Goal: Information Seeking & Learning: Compare options

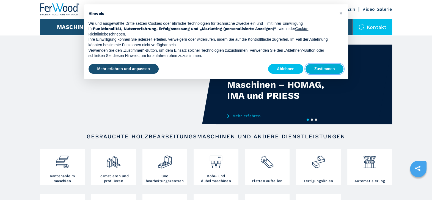
click at [317, 68] on button "Zustimmen" at bounding box center [325, 69] width 38 height 10
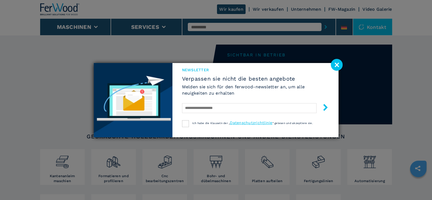
click at [337, 63] on image at bounding box center [337, 65] width 12 height 12
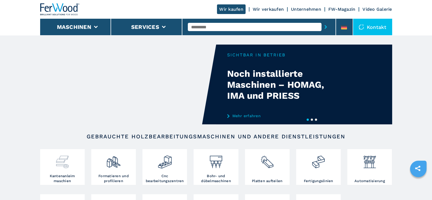
click at [64, 171] on div at bounding box center [63, 161] width 42 height 23
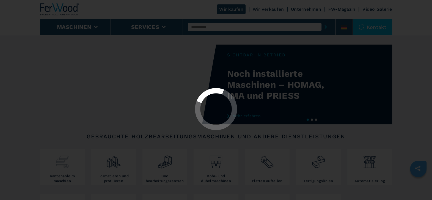
select select "**********"
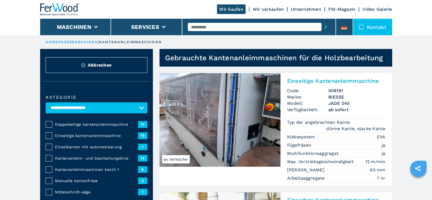
click at [295, 78] on h2 "Einseitige Kantenanleimmaschine" at bounding box center [336, 81] width 98 height 7
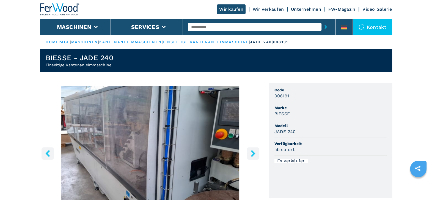
click at [253, 155] on icon "right-button" at bounding box center [253, 153] width 7 height 7
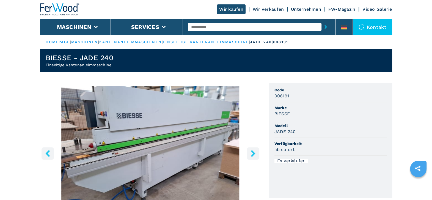
click at [250, 153] on icon "right-button" at bounding box center [253, 153] width 7 height 7
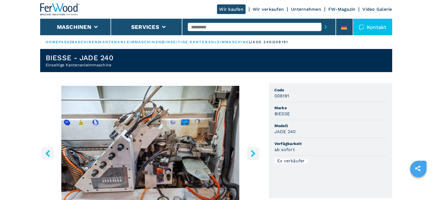
click at [250, 153] on icon "right-button" at bounding box center [253, 153] width 7 height 7
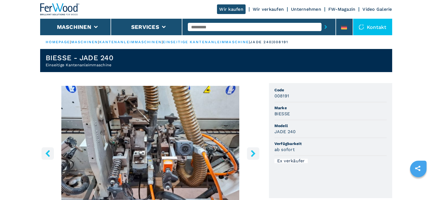
click at [250, 153] on icon "right-button" at bounding box center [253, 153] width 7 height 7
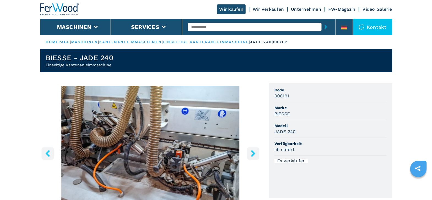
click at [250, 153] on icon "right-button" at bounding box center [253, 153] width 7 height 7
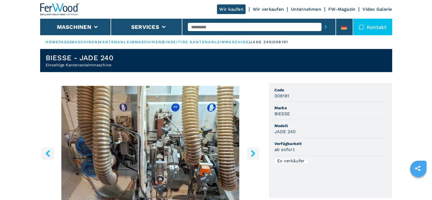
click at [250, 153] on icon "right-button" at bounding box center [253, 153] width 7 height 7
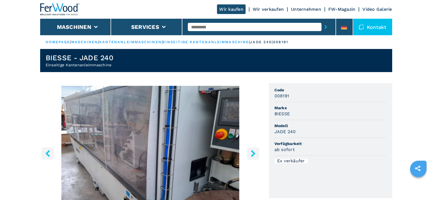
click at [250, 153] on icon "right-button" at bounding box center [253, 153] width 7 height 7
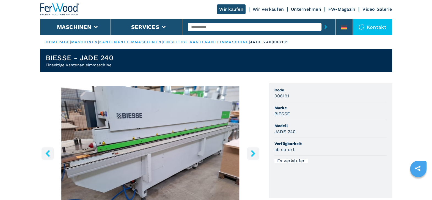
click at [250, 153] on icon "right-button" at bounding box center [253, 153] width 7 height 7
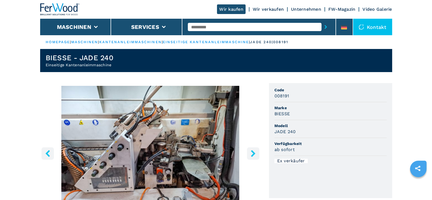
click at [250, 153] on icon "right-button" at bounding box center [253, 153] width 7 height 7
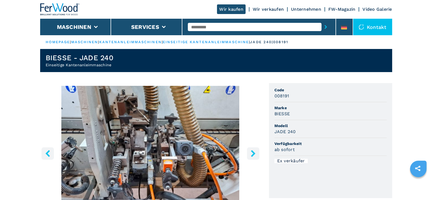
click at [250, 153] on icon "right-button" at bounding box center [253, 153] width 7 height 7
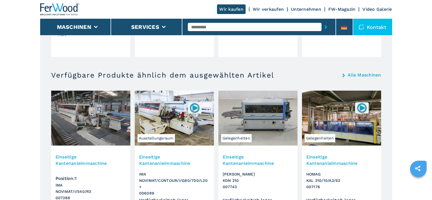
scroll to position [558, 0]
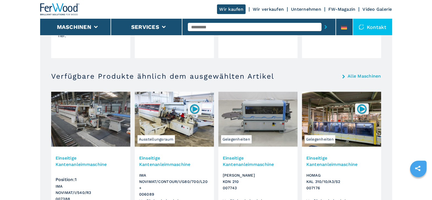
select select "**********"
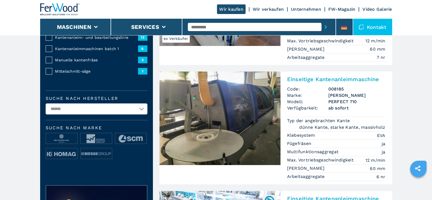
scroll to position [124, 0]
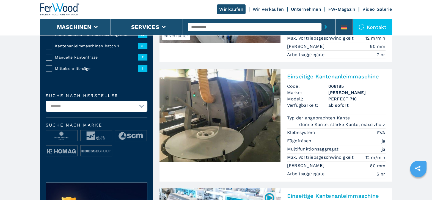
click at [311, 73] on h2 "Einseitige Kantenanleimmaschine" at bounding box center [336, 76] width 98 height 7
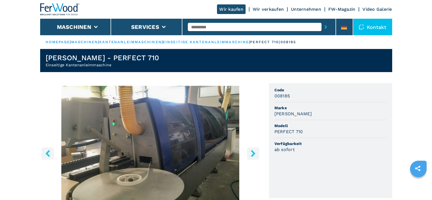
click at [251, 153] on icon "right-button" at bounding box center [253, 153] width 7 height 7
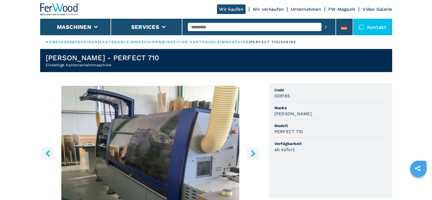
click at [251, 153] on icon "right-button" at bounding box center [253, 153] width 7 height 7
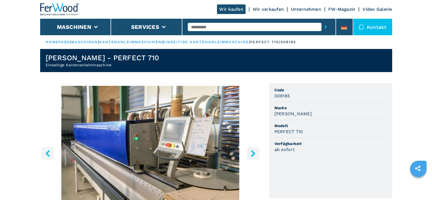
click at [251, 153] on icon "right-button" at bounding box center [253, 153] width 7 height 7
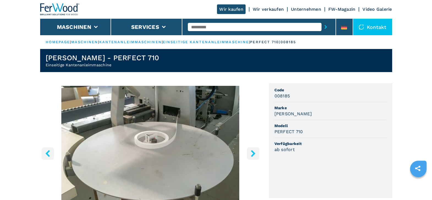
click at [251, 153] on icon "right-button" at bounding box center [253, 153] width 7 height 7
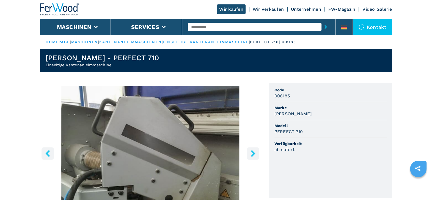
click at [251, 153] on icon "right-button" at bounding box center [253, 153] width 7 height 7
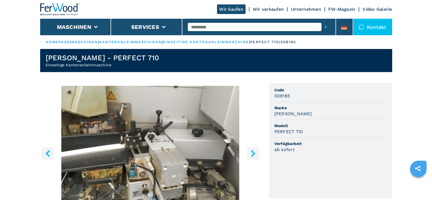
click at [251, 153] on icon "right-button" at bounding box center [253, 153] width 7 height 7
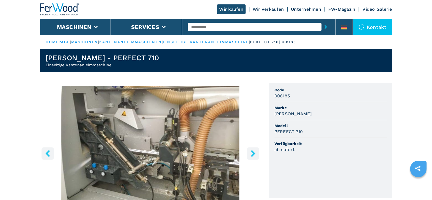
click at [251, 153] on icon "right-button" at bounding box center [253, 153] width 7 height 7
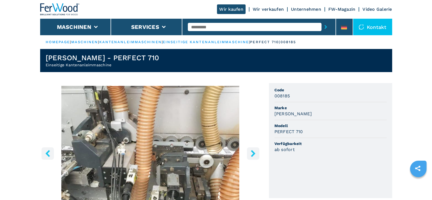
click at [251, 153] on icon "right-button" at bounding box center [253, 153] width 7 height 7
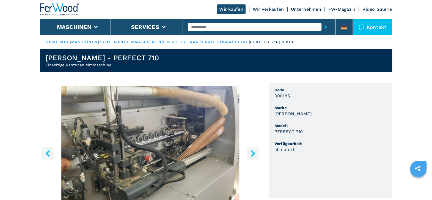
click at [252, 153] on icon "right-button" at bounding box center [253, 153] width 7 height 7
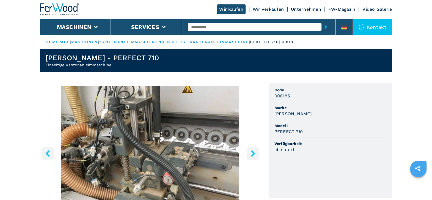
click at [252, 153] on icon "right-button" at bounding box center [253, 153] width 7 height 7
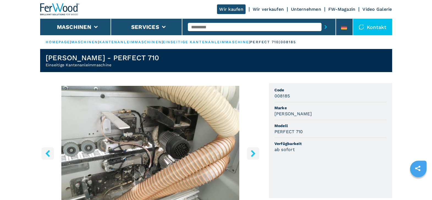
click at [252, 154] on icon "right-button" at bounding box center [253, 153] width 7 height 7
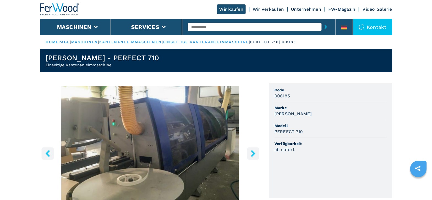
select select "**********"
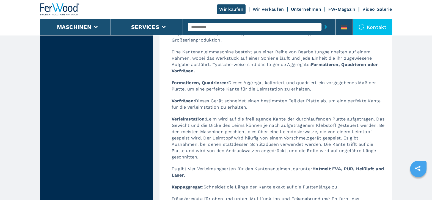
scroll to position [1705, 0]
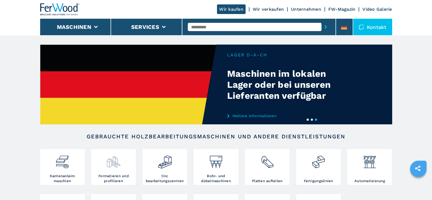
click at [116, 163] on img at bounding box center [113, 159] width 15 height 19
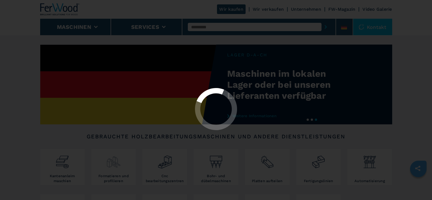
select select "**********"
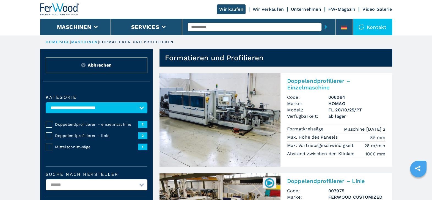
scroll to position [13, 0]
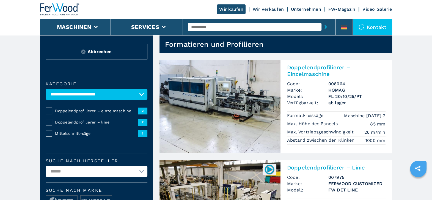
click at [143, 111] on span "2" at bounding box center [142, 111] width 9 height 7
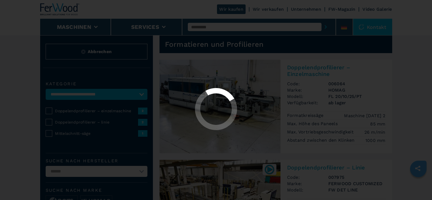
select select "**********"
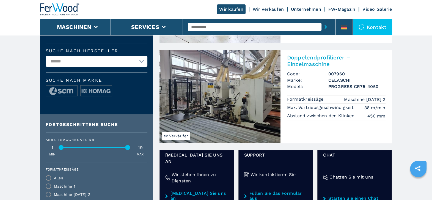
scroll to position [110, 0]
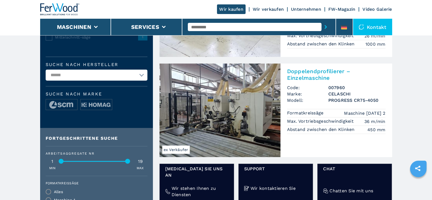
click at [272, 9] on link "Wir verkaufen" at bounding box center [268, 9] width 31 height 5
